Goal: Information Seeking & Learning: Learn about a topic

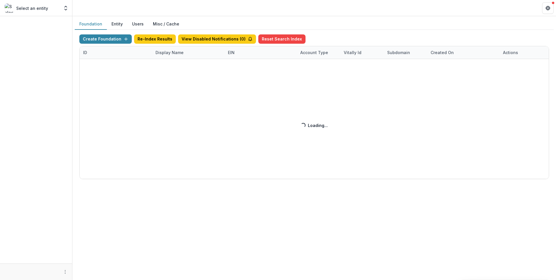
click at [158, 56] on div "Create Foundation Re-Index Results View Disabled Notifications ( 0 ) Reset Sear…" at bounding box center [314, 106] width 470 height 145
click at [179, 53] on div "Create Foundation Re-Index Results View Disabled Notifications ( 0 ) Reset Sear…" at bounding box center [314, 106] width 470 height 145
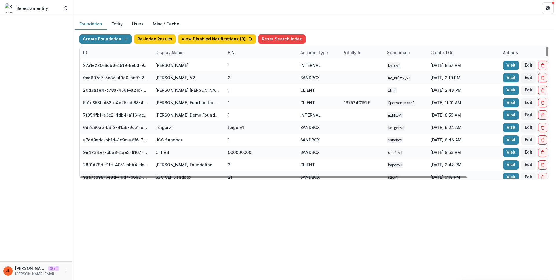
click at [177, 55] on div "Display Name" at bounding box center [169, 53] width 35 height 6
click at [178, 69] on input at bounding box center [187, 65] width 69 height 9
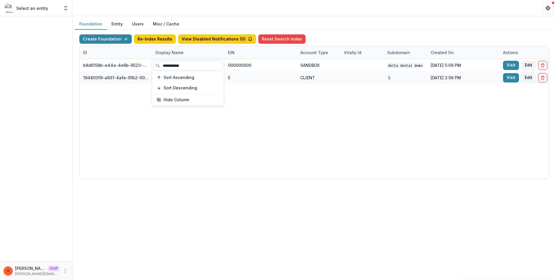
type input "**********"
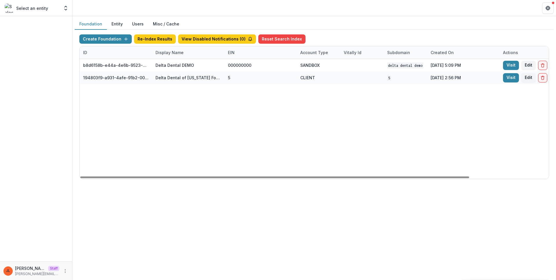
drag, startPoint x: 250, startPoint y: 132, endPoint x: 274, endPoint y: 128, distance: 24.4
click at [250, 132] on div "b8d6158b-e44a-4e6b-9523-731bbbd4a617 Delta Dental DEMO 000000000 SANDBOX Delta …" at bounding box center [362, 119] width 564 height 120
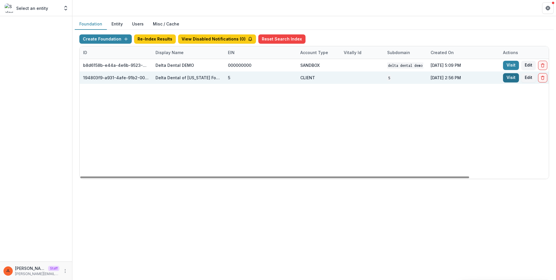
click at [507, 77] on link "Visit" at bounding box center [511, 77] width 16 height 9
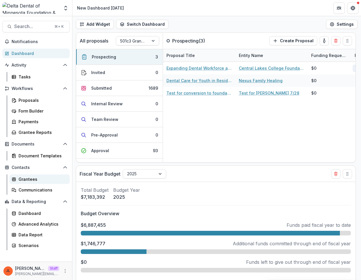
click at [23, 179] on div "Grantees" at bounding box center [42, 179] width 47 height 6
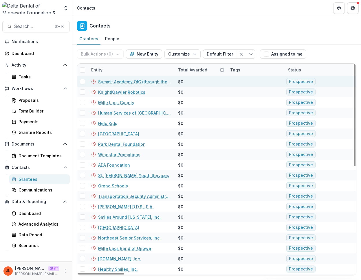
click at [133, 83] on link "Summit Academy OIC (through the United Way OPIE system)" at bounding box center [134, 82] width 73 height 6
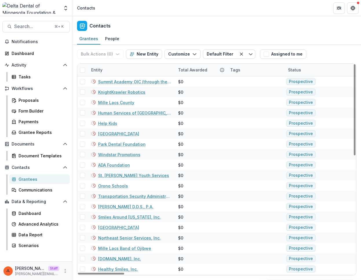
click at [192, 69] on div "Total Awarded" at bounding box center [193, 70] width 36 height 6
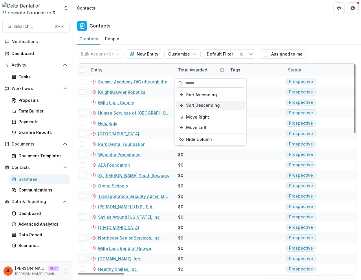
click at [206, 101] on button "Sort Descending" at bounding box center [210, 105] width 69 height 9
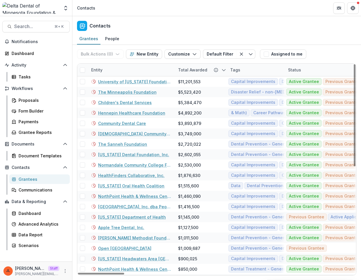
drag, startPoint x: 197, startPoint y: 7, endPoint x: 189, endPoint y: 21, distance: 16.2
click at [197, 8] on header "Contacts" at bounding box center [216, 8] width 289 height 16
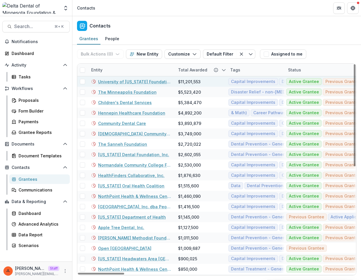
click at [149, 83] on link "University of Minnesota Foundation" at bounding box center [134, 82] width 73 height 6
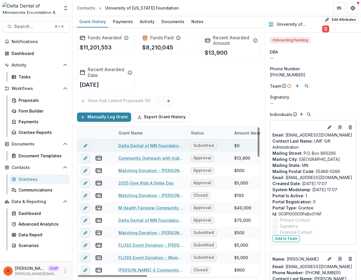
click at [172, 143] on link "Delta Dental of MN Foundation Scholarships for Dental Therapy Students 2025-2028" at bounding box center [150, 146] width 65 height 6
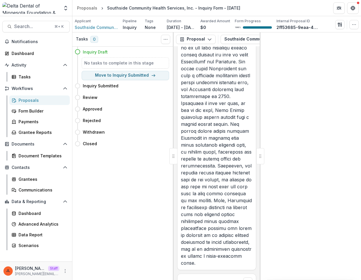
scroll to position [2244, 0]
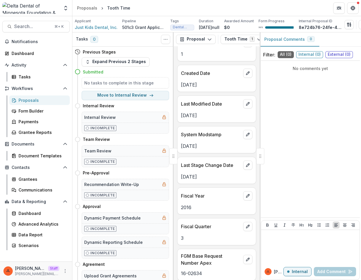
click at [232, 138] on p "System Modstamp" at bounding box center [211, 134] width 60 height 7
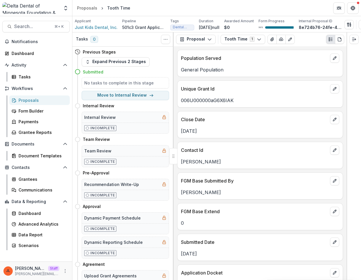
click at [305, 189] on div "[PERSON_NAME]" at bounding box center [259, 191] width 165 height 10
click at [294, 179] on div "FGM Base Submitted By" at bounding box center [259, 179] width 165 height 13
